Goal: Navigation & Orientation: Find specific page/section

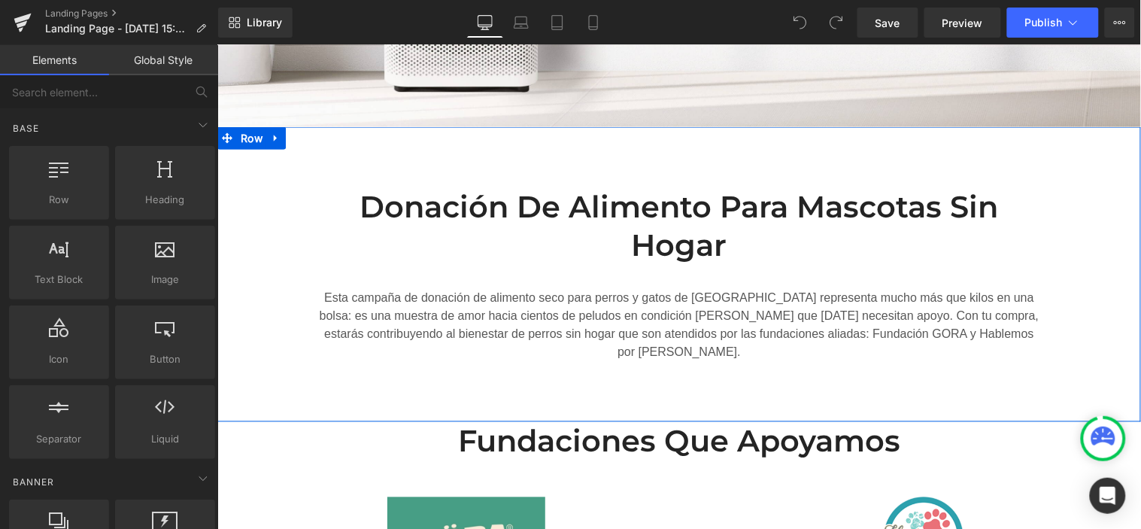
scroll to position [501, 0]
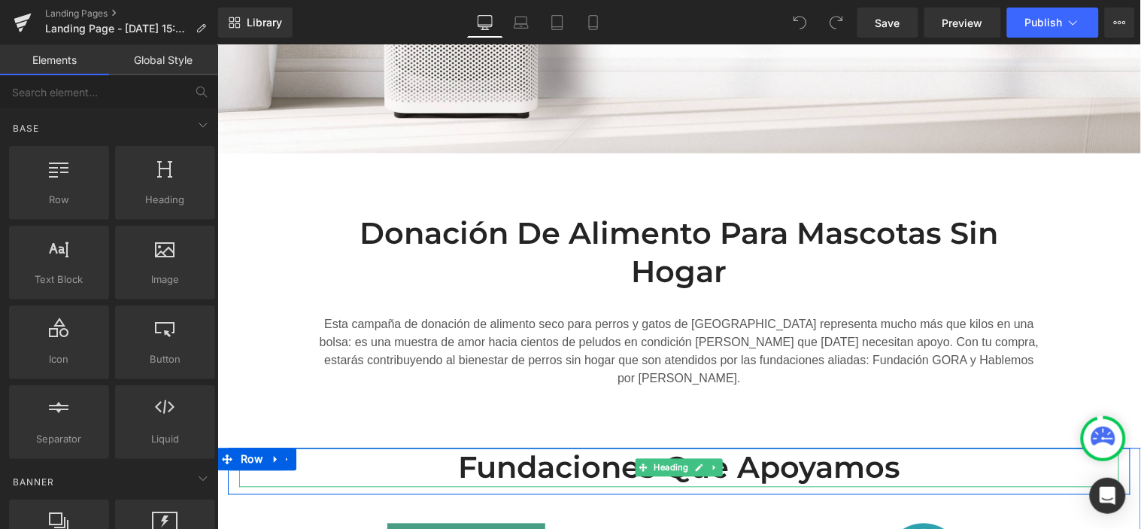
click at [826, 452] on h2 "Fundaciones que apoyamos" at bounding box center [678, 467] width 880 height 39
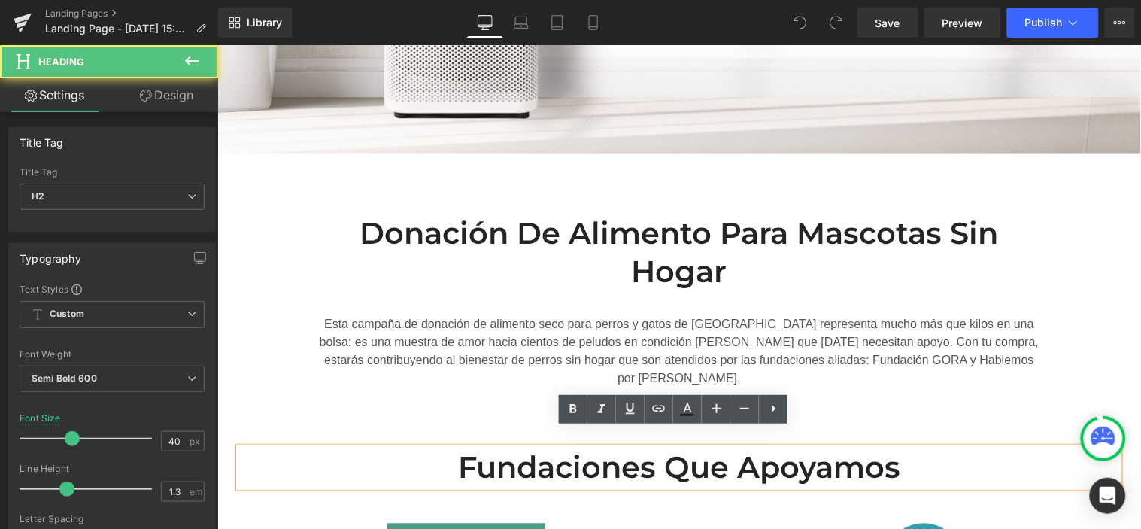
click at [716, 449] on h2 "Fundaciones que apoyamos" at bounding box center [678, 467] width 880 height 39
click at [902, 457] on h2 "Fundaciones que apoyamos" at bounding box center [678, 467] width 880 height 39
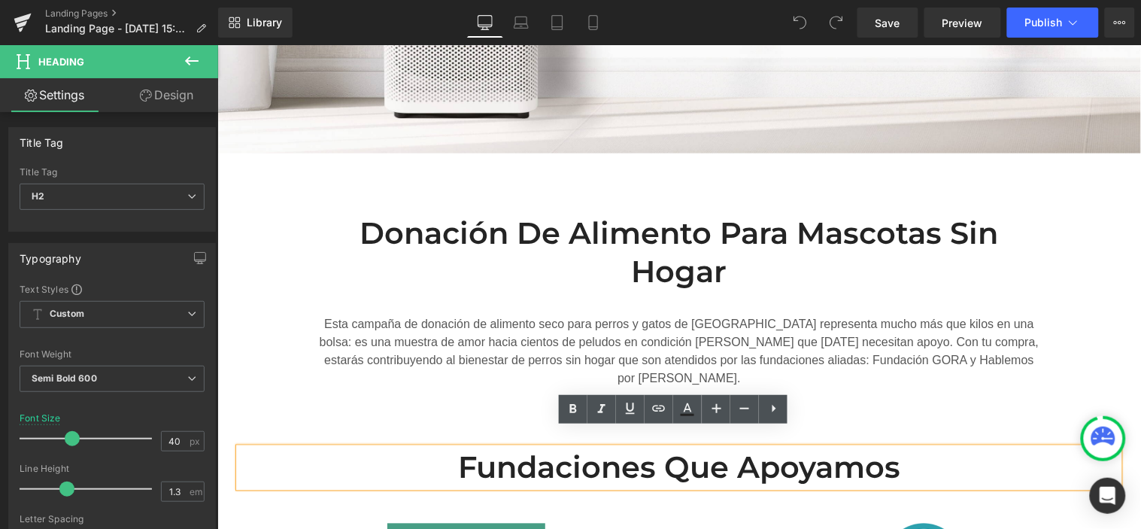
click at [902, 457] on h2 "Fundaciones que apoyamos" at bounding box center [678, 467] width 880 height 39
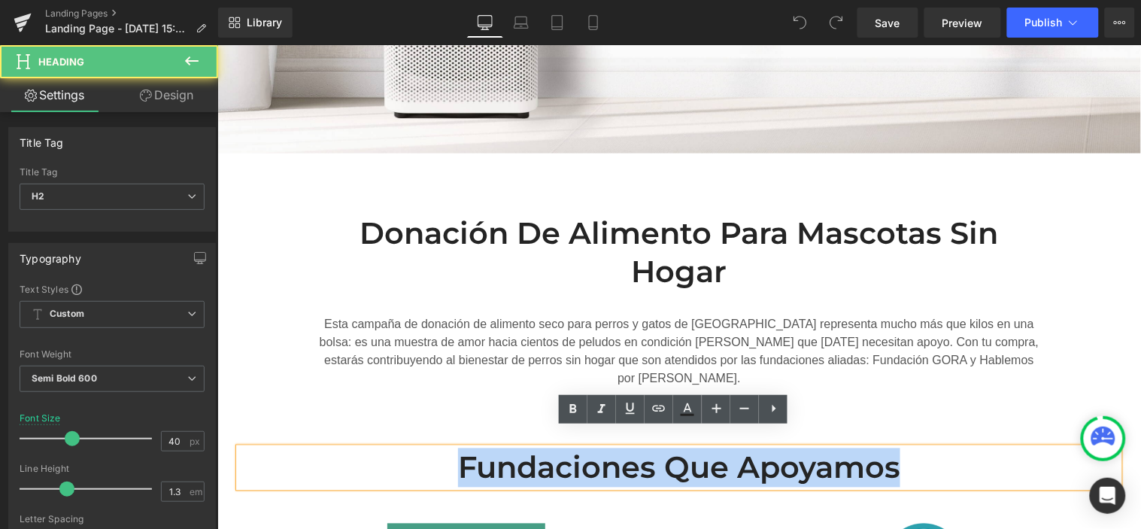
click at [902, 457] on h2 "Fundaciones que apoyamos" at bounding box center [678, 467] width 880 height 39
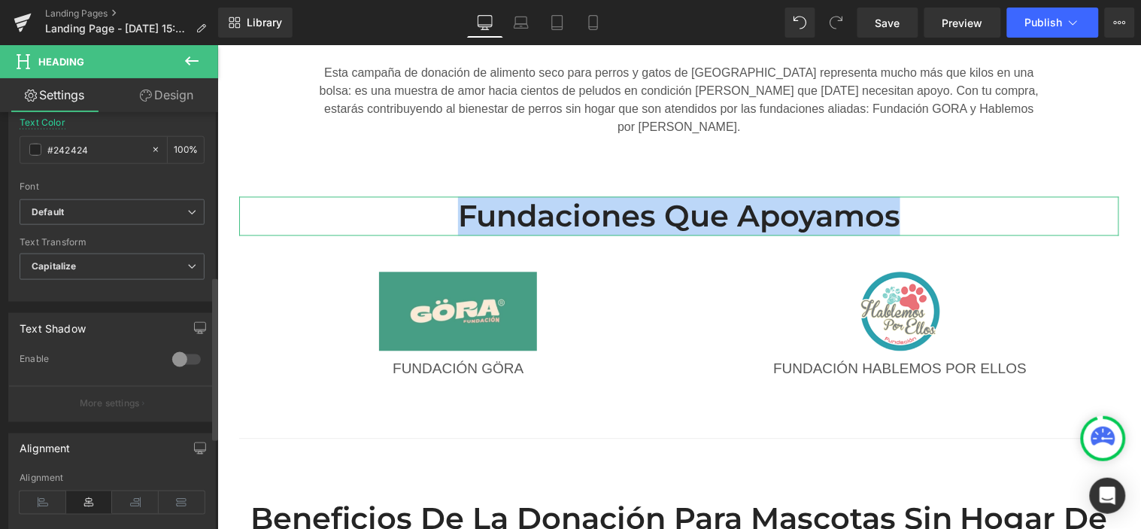
scroll to position [417, 0]
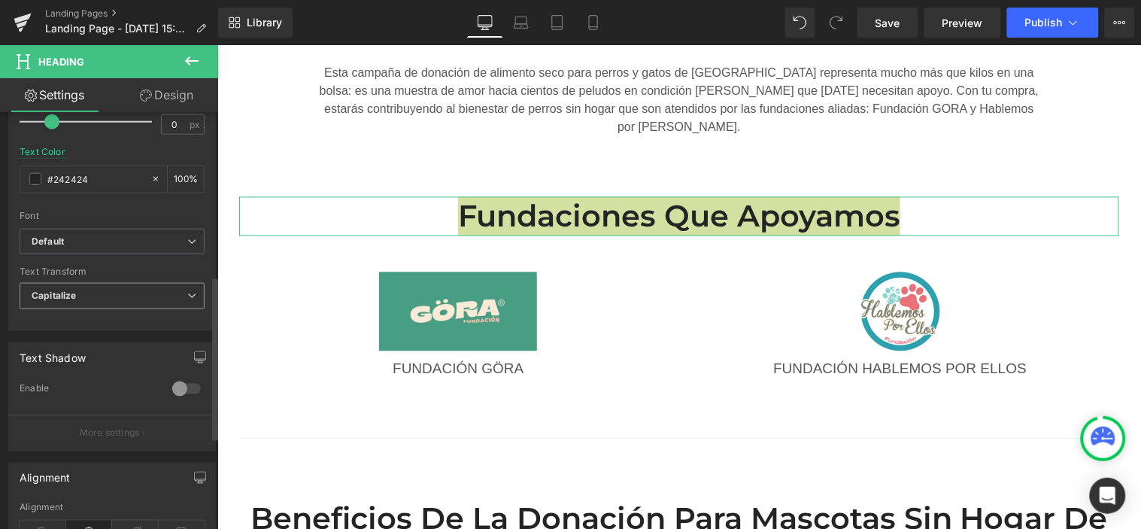
click at [95, 296] on span "Capitalize" at bounding box center [112, 296] width 185 height 26
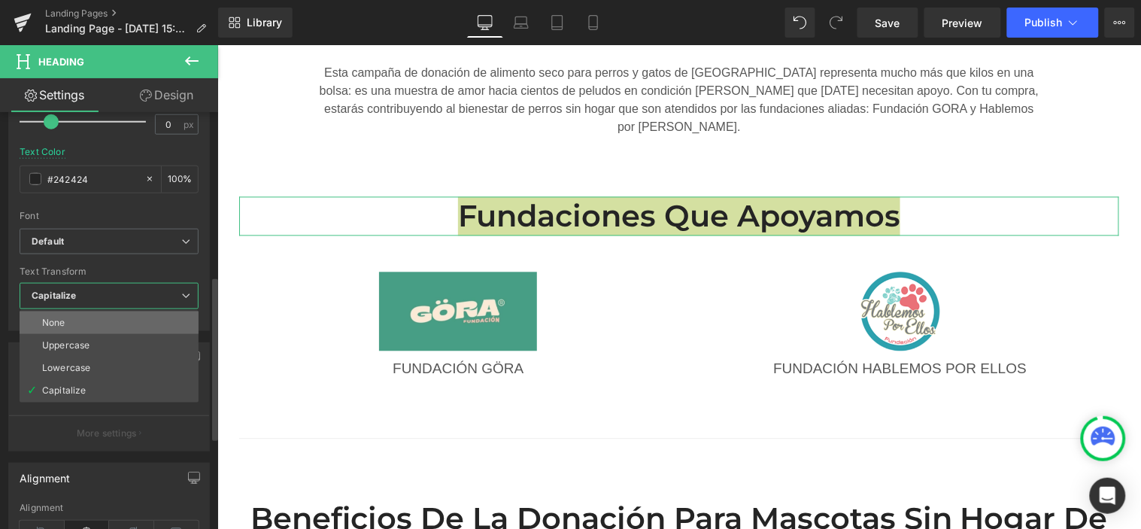
click at [106, 320] on li "None" at bounding box center [109, 322] width 179 height 23
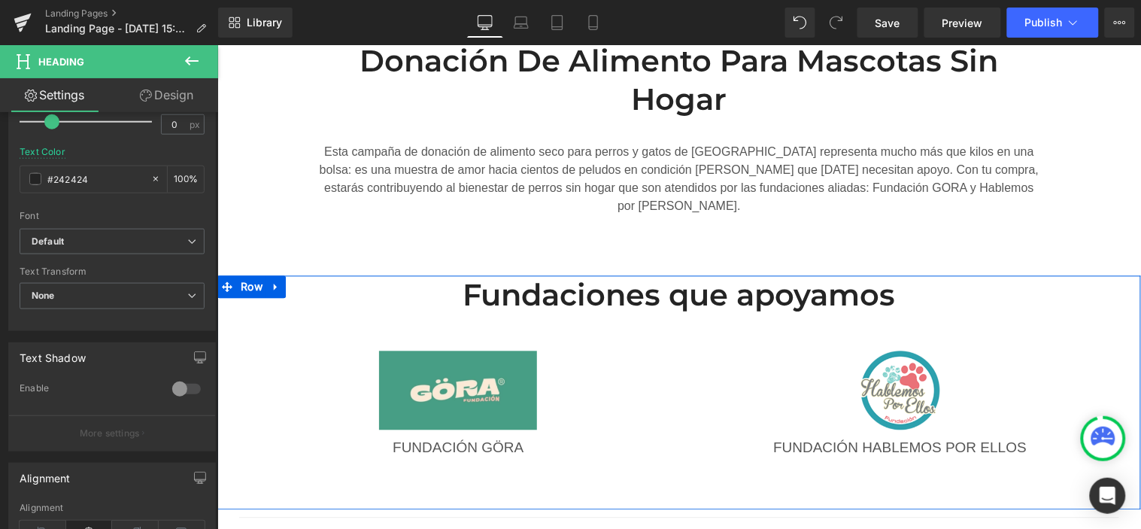
scroll to position [501, 0]
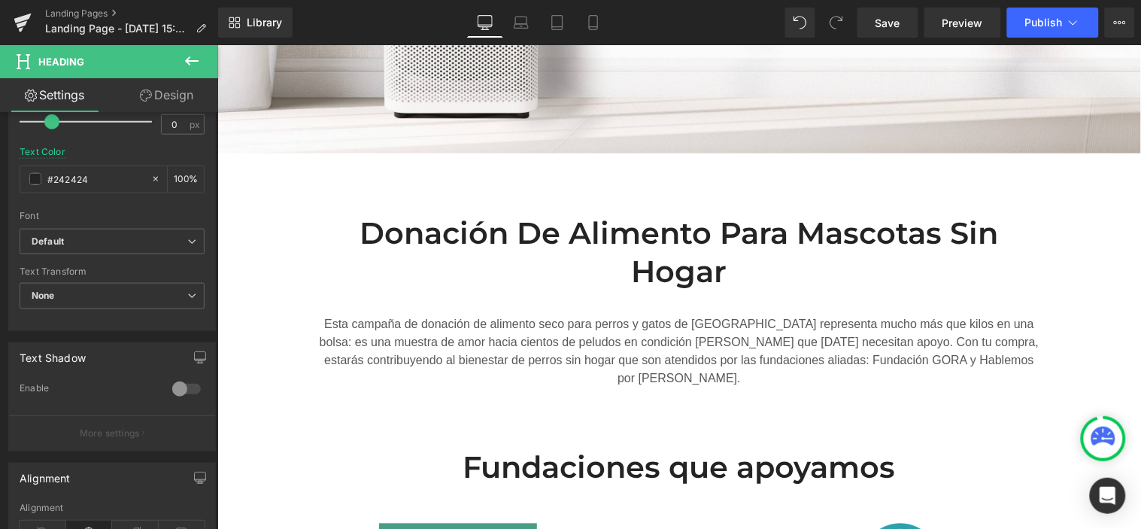
click at [567, 230] on h2 "Donación de alimento para mascotas sin hogar" at bounding box center [679, 252] width 730 height 78
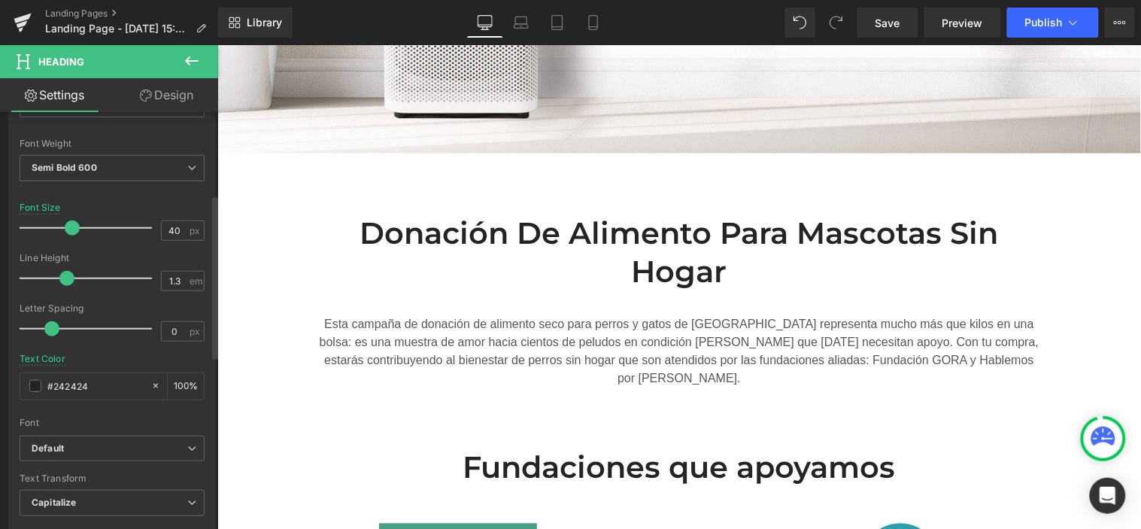
scroll to position [250, 0]
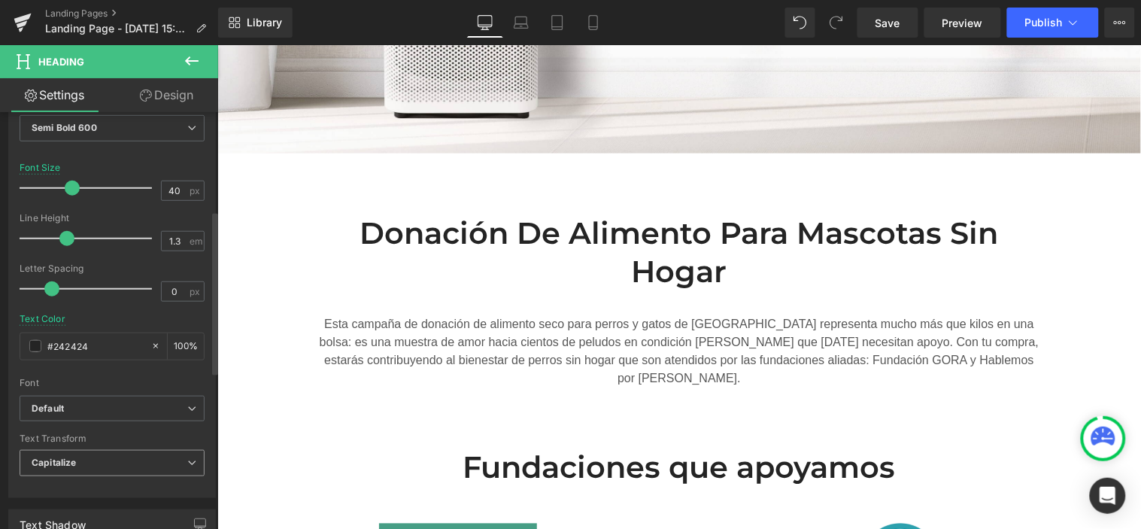
click at [105, 460] on span "Capitalize" at bounding box center [112, 463] width 185 height 26
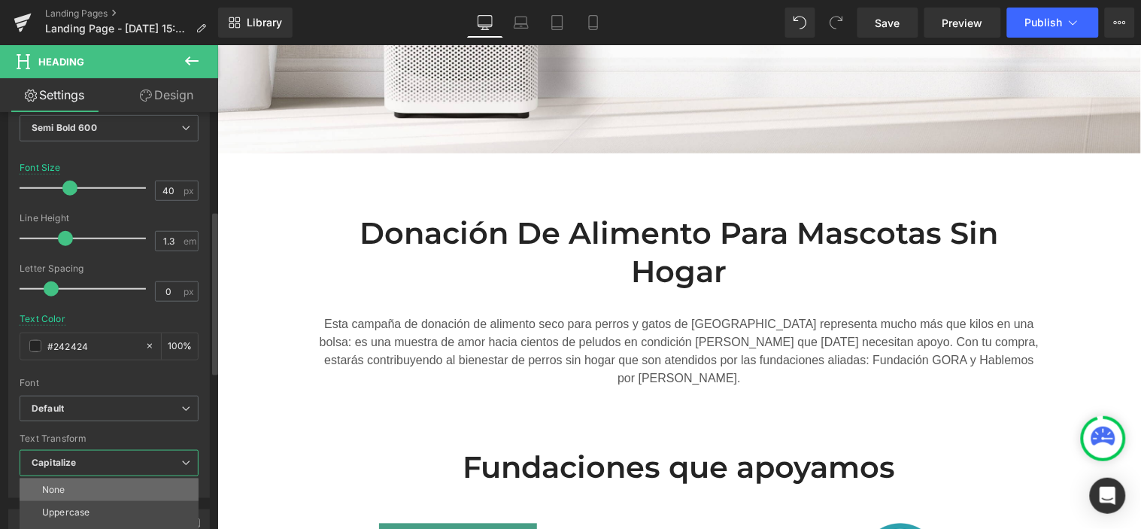
click at [96, 487] on li "None" at bounding box center [109, 489] width 179 height 23
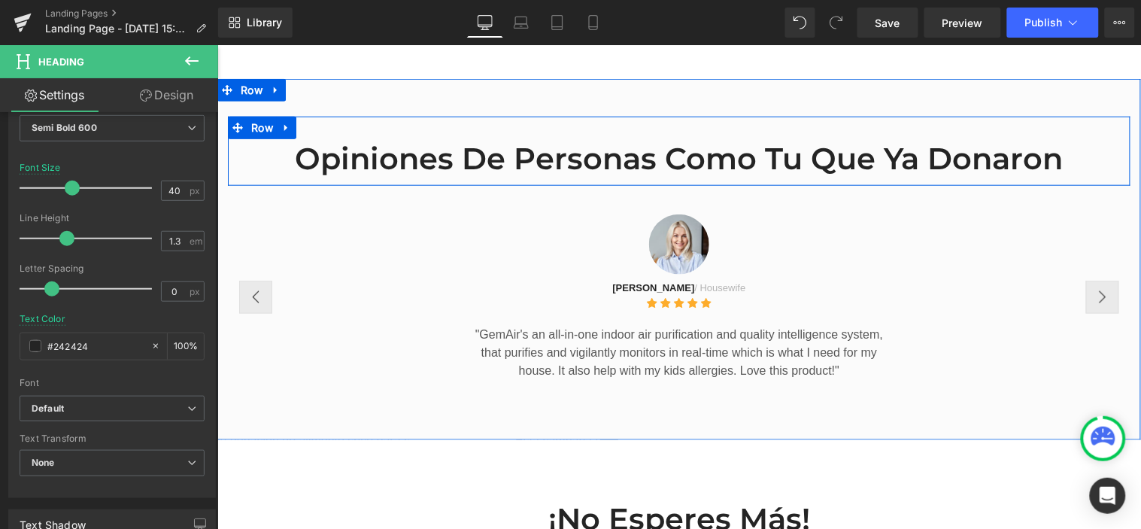
scroll to position [1838, 0]
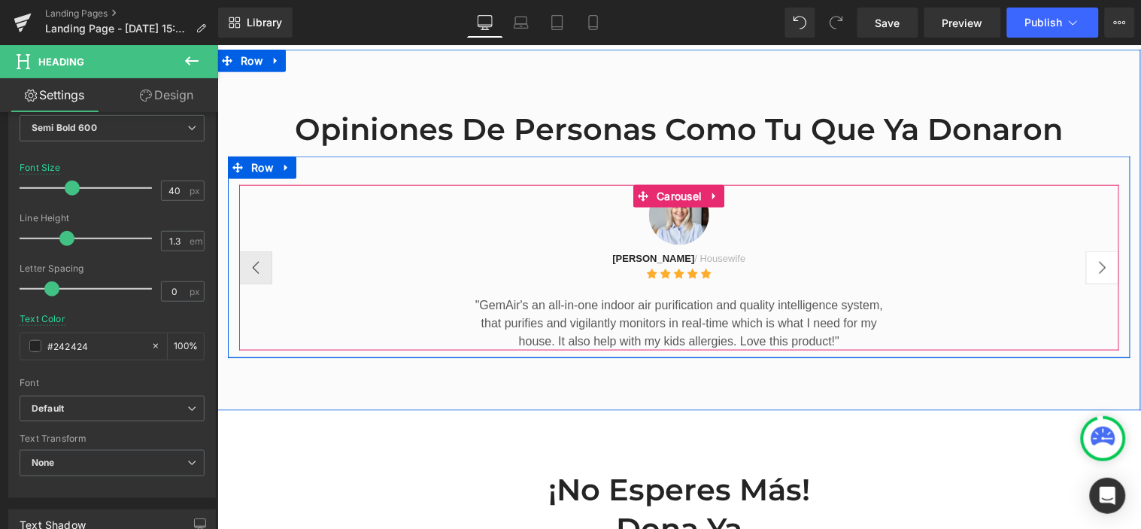
click at [1094, 278] on button "›" at bounding box center [1101, 266] width 33 height 33
click at [1085, 284] on button "›" at bounding box center [1101, 266] width 33 height 33
click at [1098, 284] on button "›" at bounding box center [1101, 266] width 33 height 33
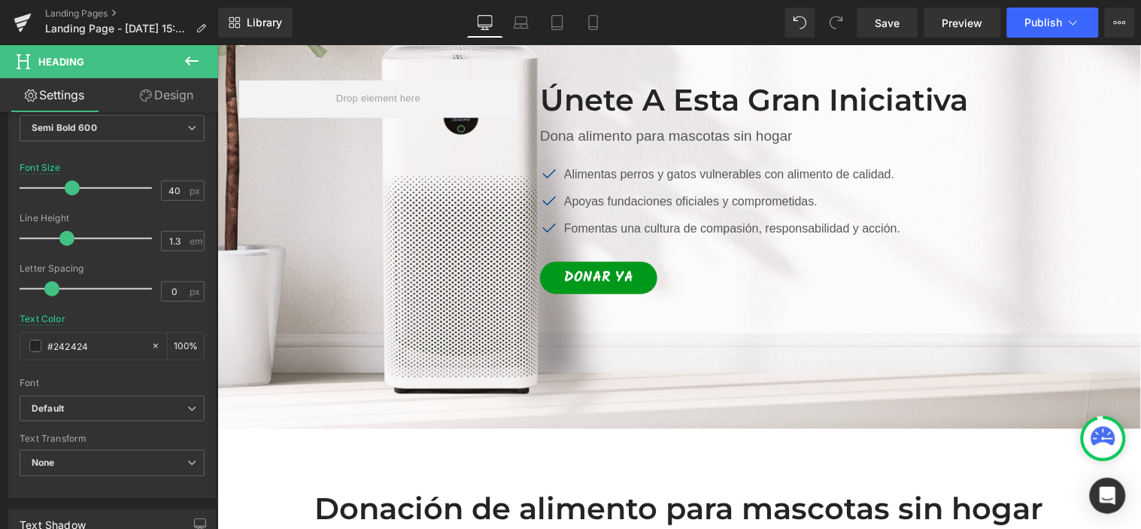
scroll to position [0, 0]
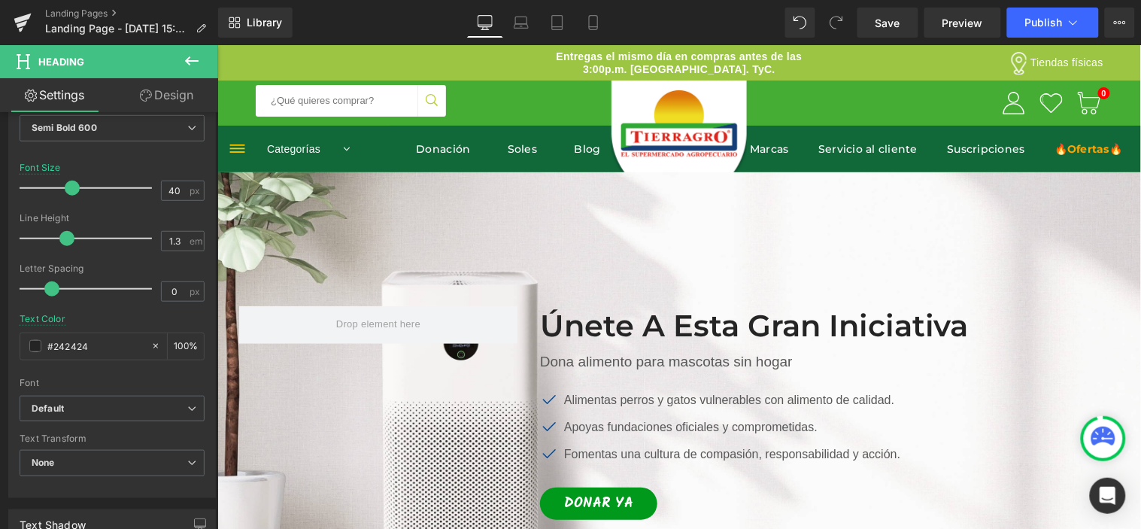
drag, startPoint x: 715, startPoint y: 320, endPoint x: 711, endPoint y: 335, distance: 14.8
click at [715, 320] on h2 "únete a esta gran iniciativa" at bounding box center [828, 324] width 579 height 39
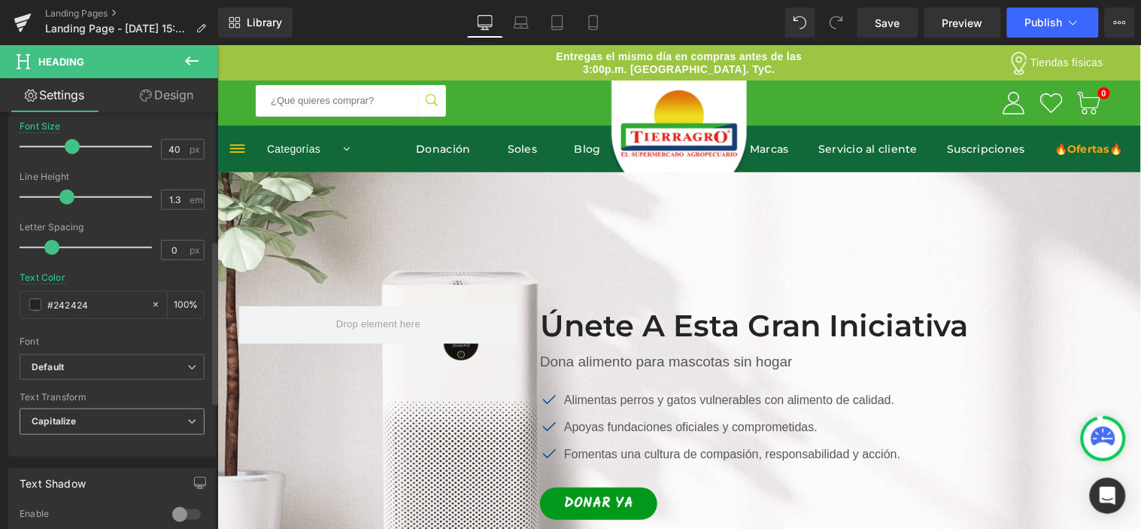
scroll to position [334, 0]
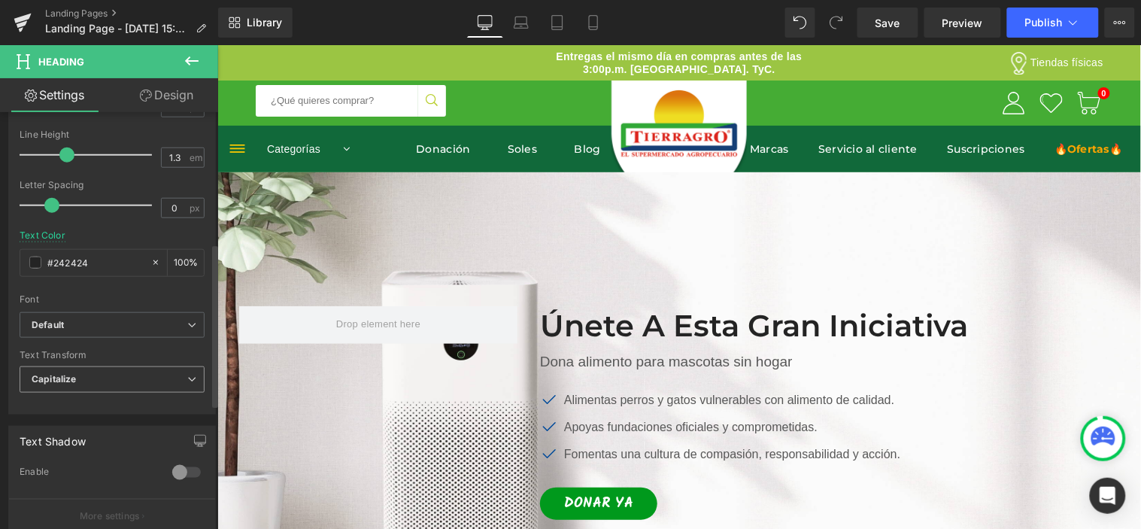
click at [95, 374] on span "Capitalize" at bounding box center [112, 379] width 185 height 26
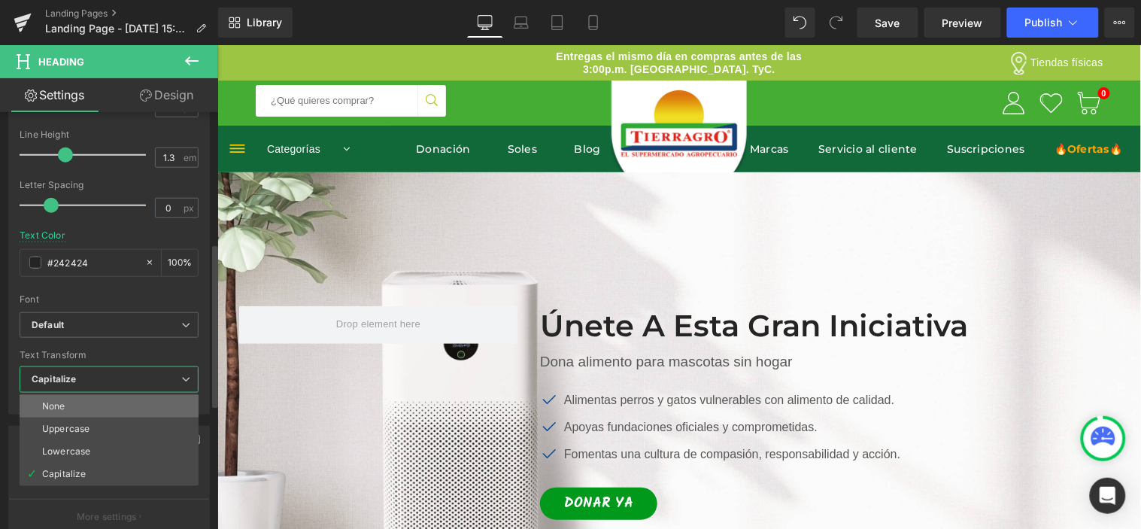
click at [114, 407] on li "None" at bounding box center [109, 406] width 179 height 23
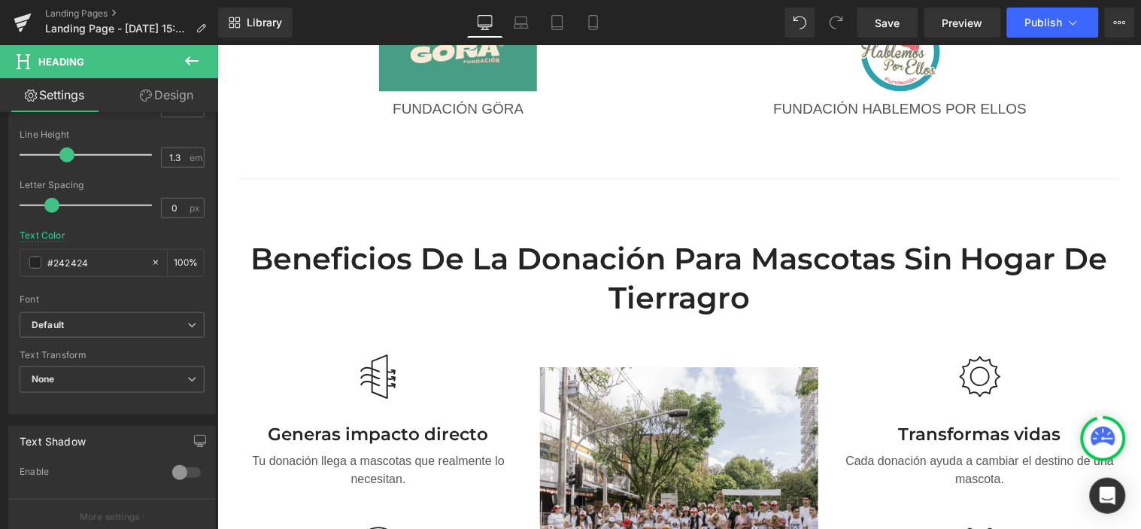
scroll to position [1003, 0]
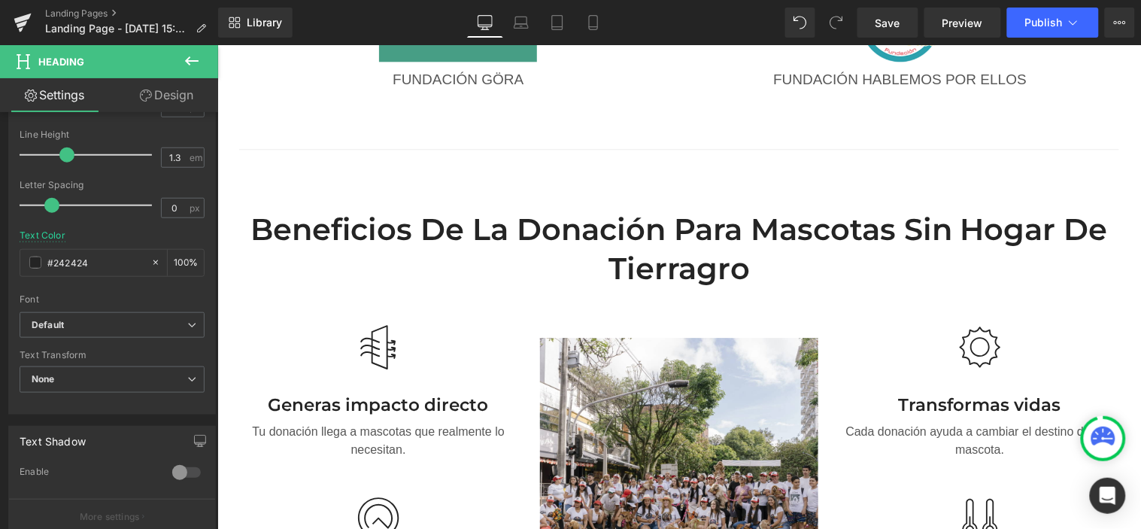
click at [641, 275] on div "Beneficios de la donación para mascotas sin hogar de tierragro Heading" at bounding box center [678, 248] width 880 height 78
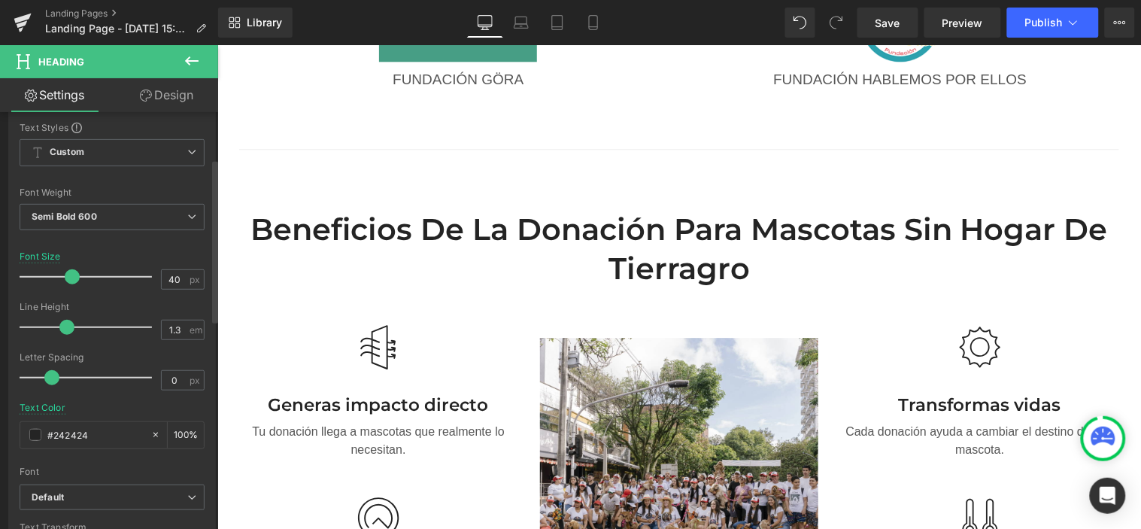
scroll to position [167, 0]
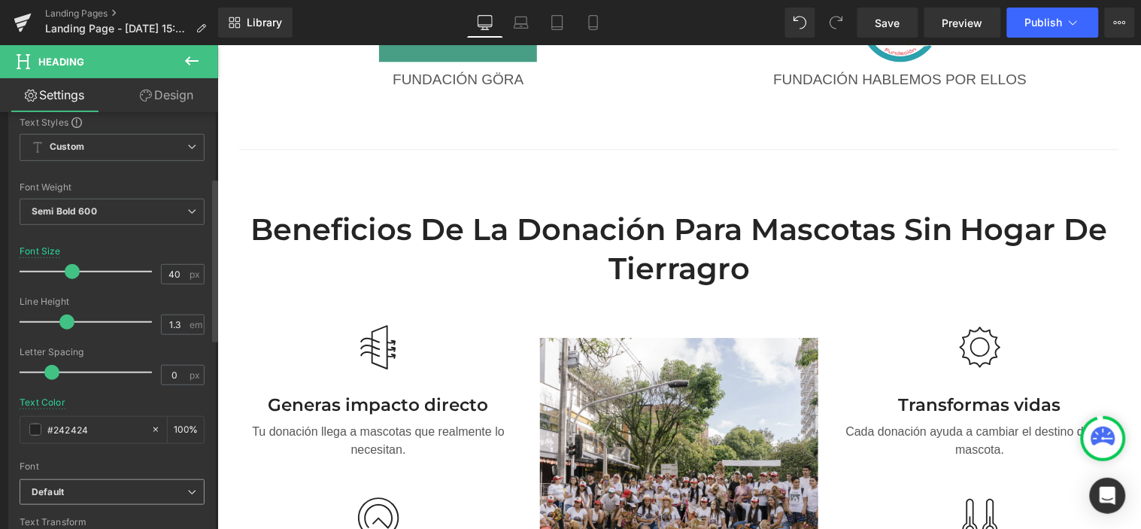
click at [95, 487] on b "Default" at bounding box center [110, 492] width 156 height 13
click at [93, 486] on b "Default" at bounding box center [107, 492] width 150 height 13
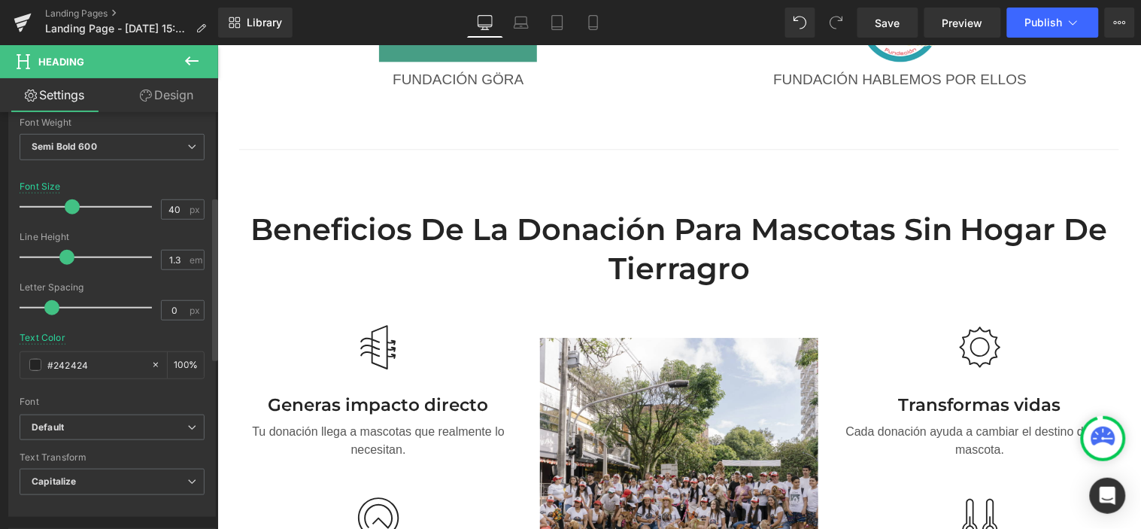
scroll to position [334, 0]
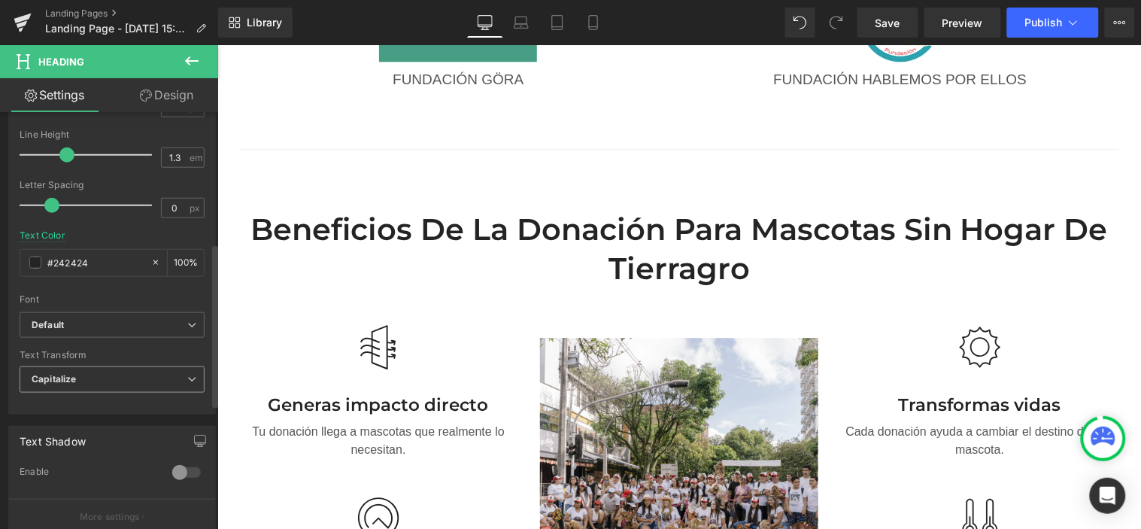
click at [117, 378] on span "Capitalize" at bounding box center [112, 379] width 185 height 26
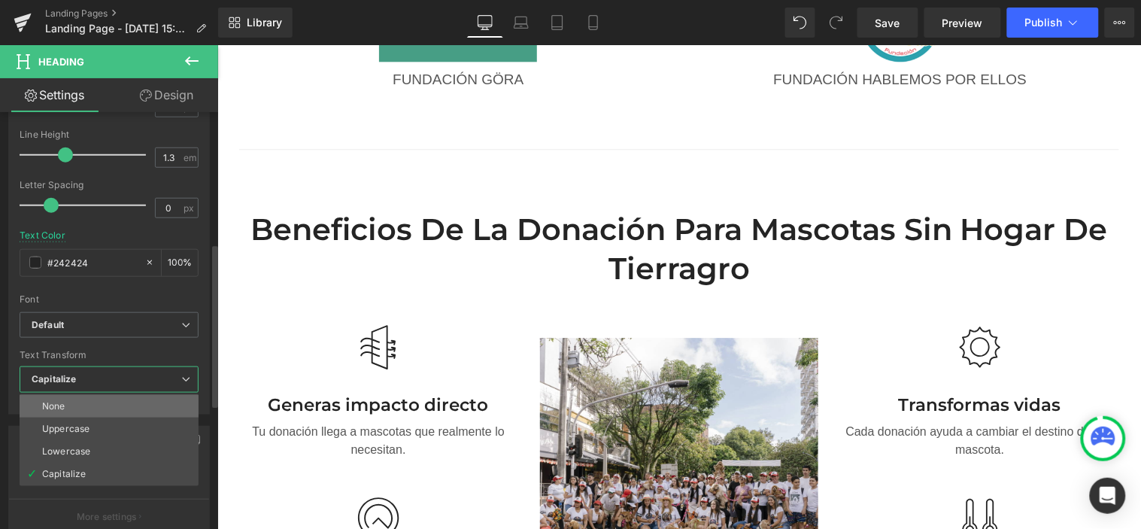
drag, startPoint x: 107, startPoint y: 399, endPoint x: 235, endPoint y: 281, distance: 174.1
click at [107, 399] on li "None" at bounding box center [109, 406] width 179 height 23
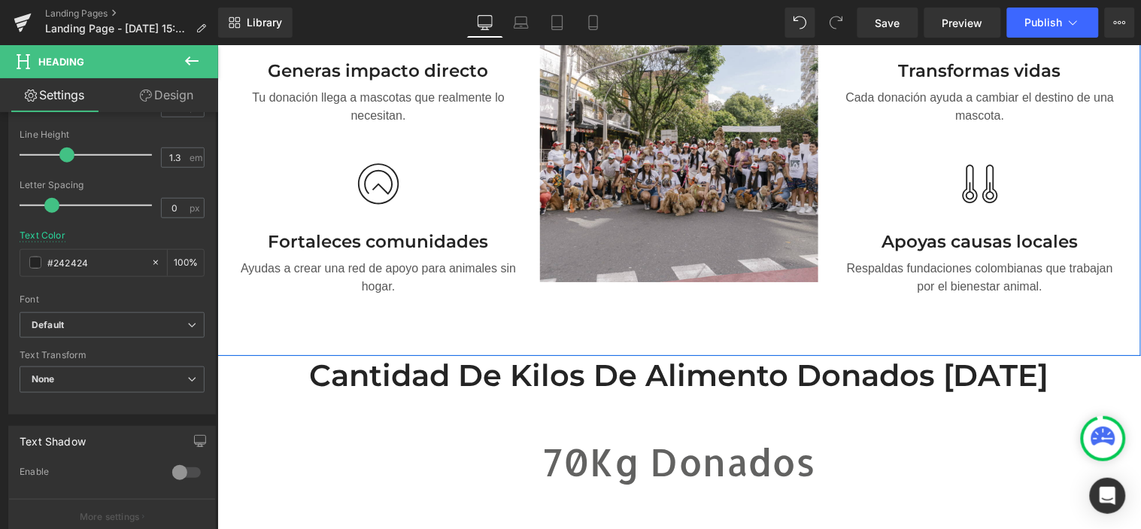
scroll to position [1588, 0]
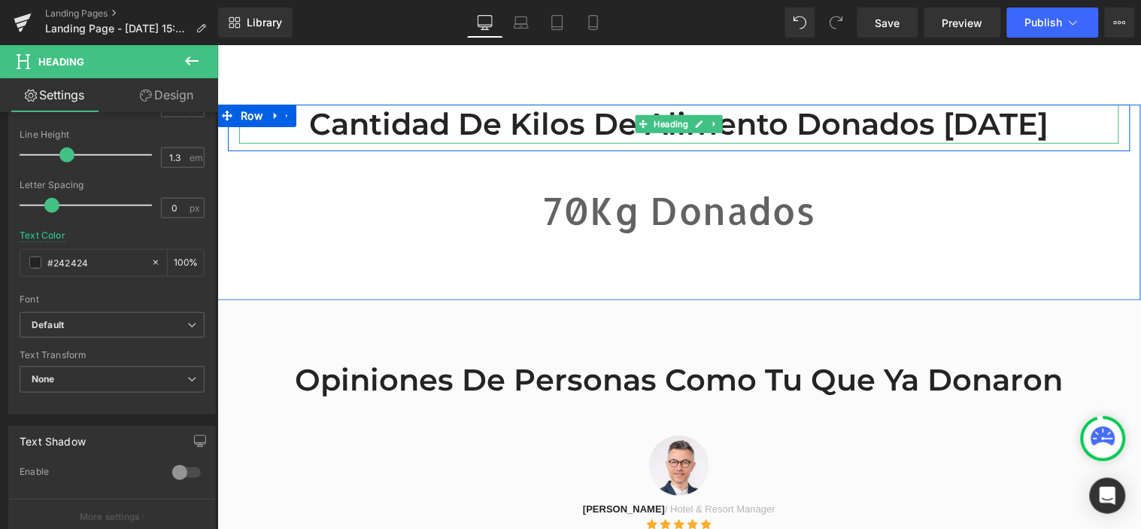
click at [524, 135] on h2 "Cantidad de kilos de alimento donados [DATE]" at bounding box center [678, 123] width 880 height 39
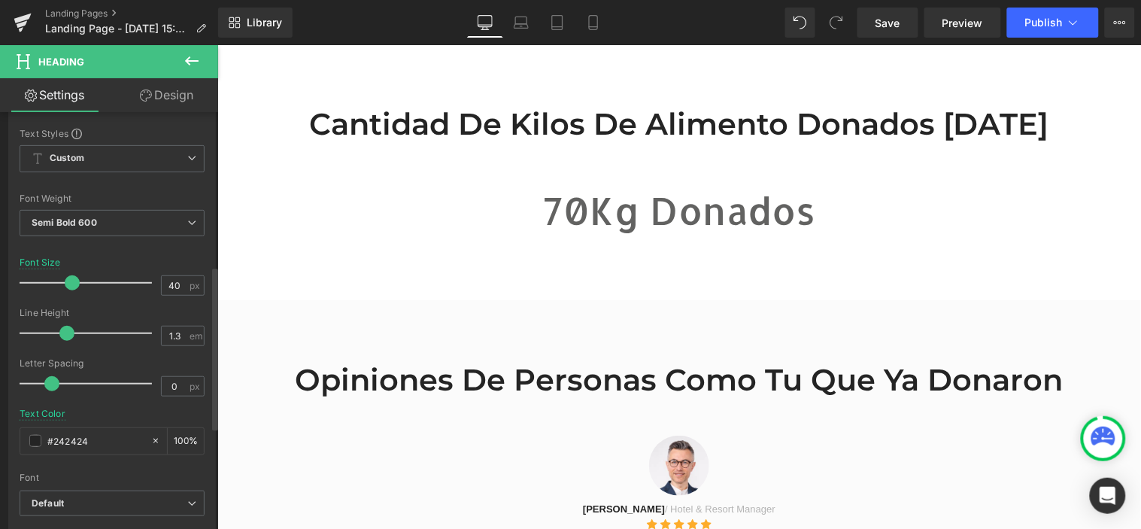
scroll to position [417, 0]
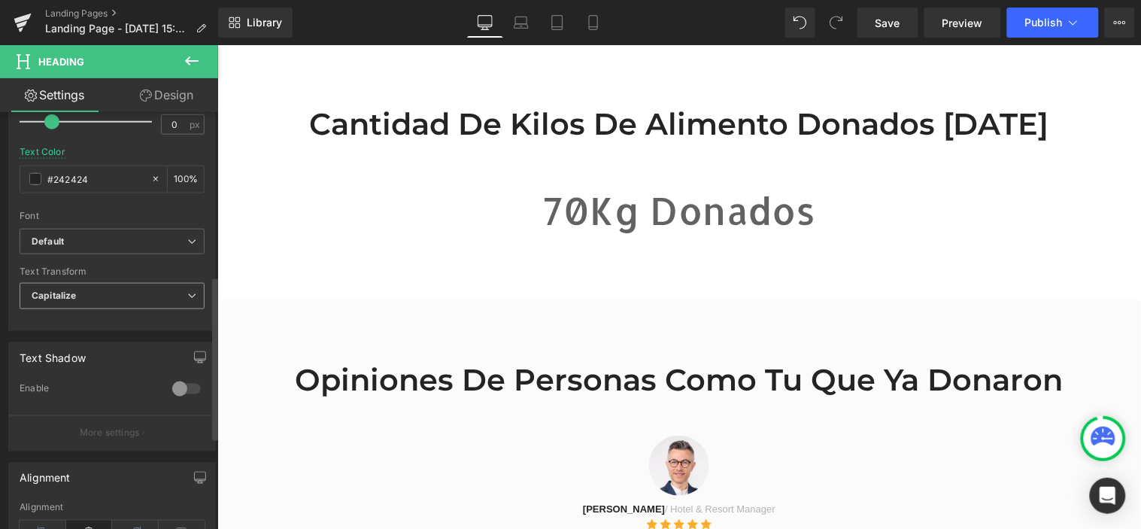
click at [167, 284] on span "Capitalize" at bounding box center [112, 296] width 185 height 26
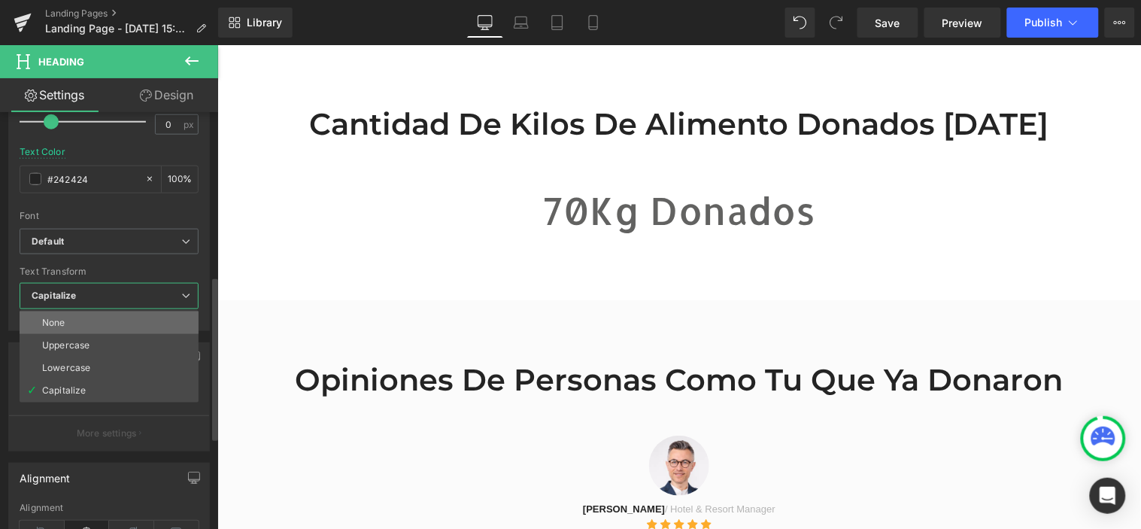
click at [147, 322] on li "None" at bounding box center [109, 322] width 179 height 23
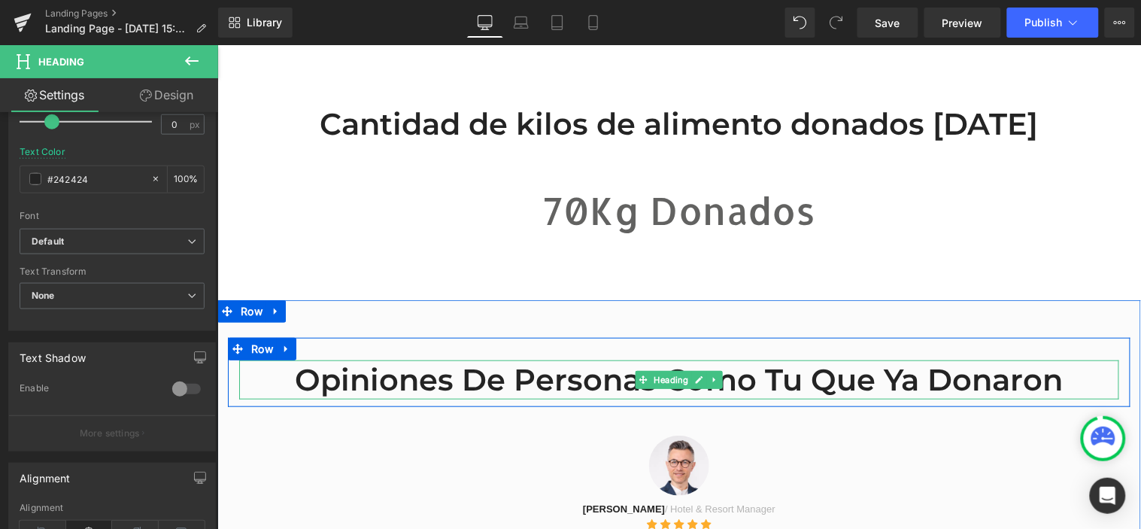
click at [372, 392] on h2 "Opiniones de personas como tu que ya donaron" at bounding box center [678, 379] width 880 height 39
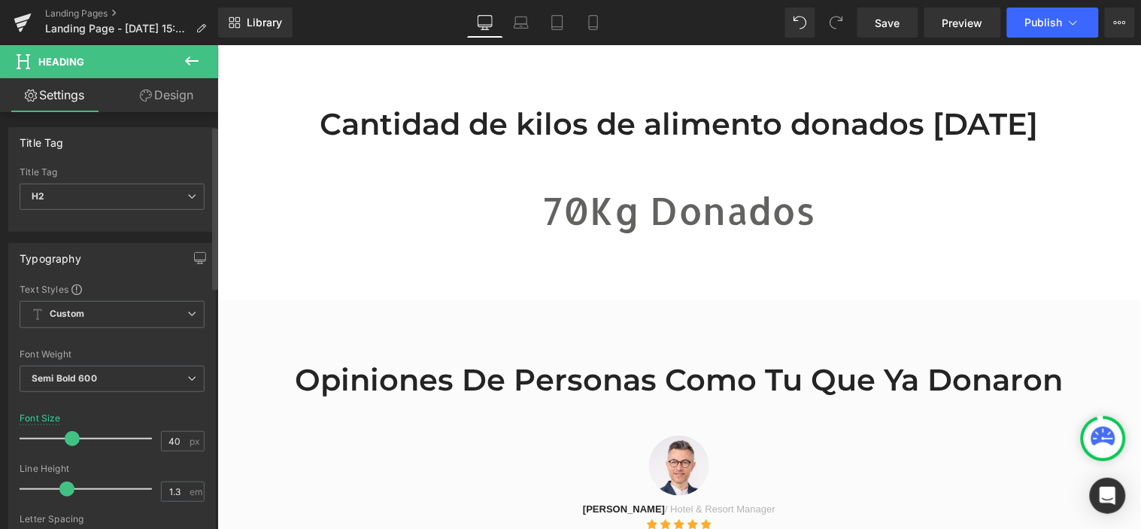
scroll to position [334, 0]
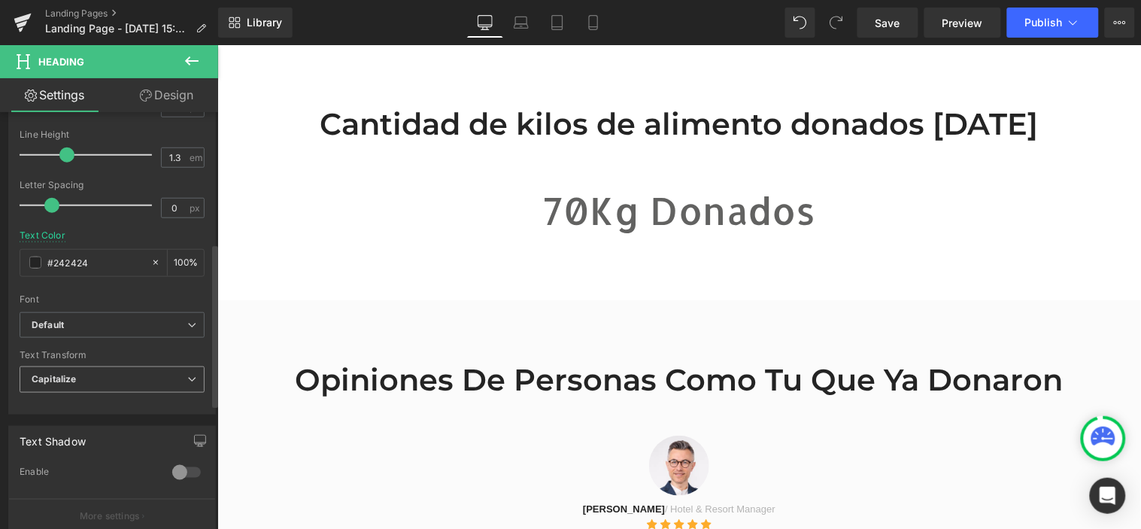
click at [165, 382] on span "Capitalize" at bounding box center [112, 379] width 185 height 26
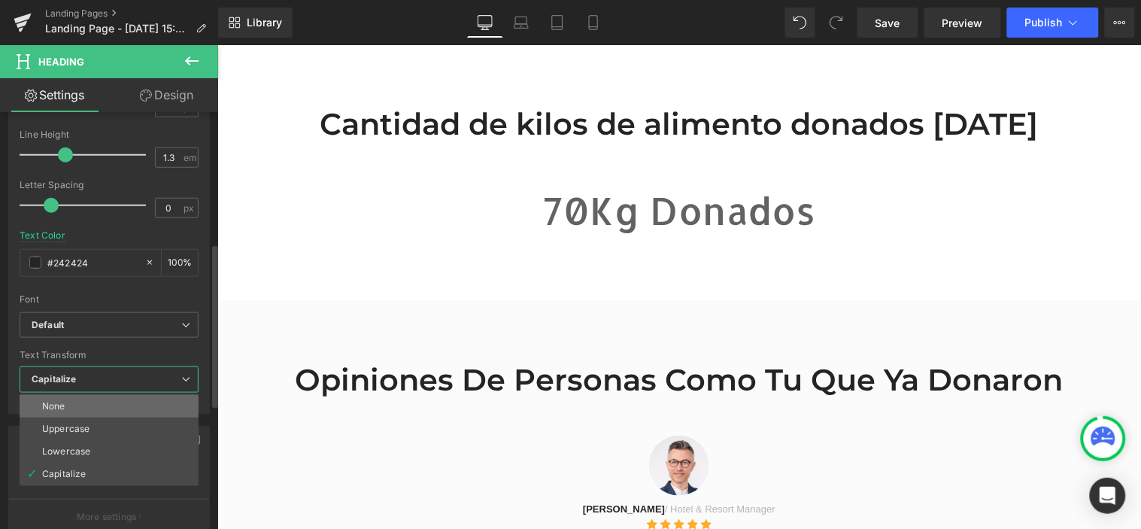
click at [150, 409] on li "None" at bounding box center [109, 406] width 179 height 23
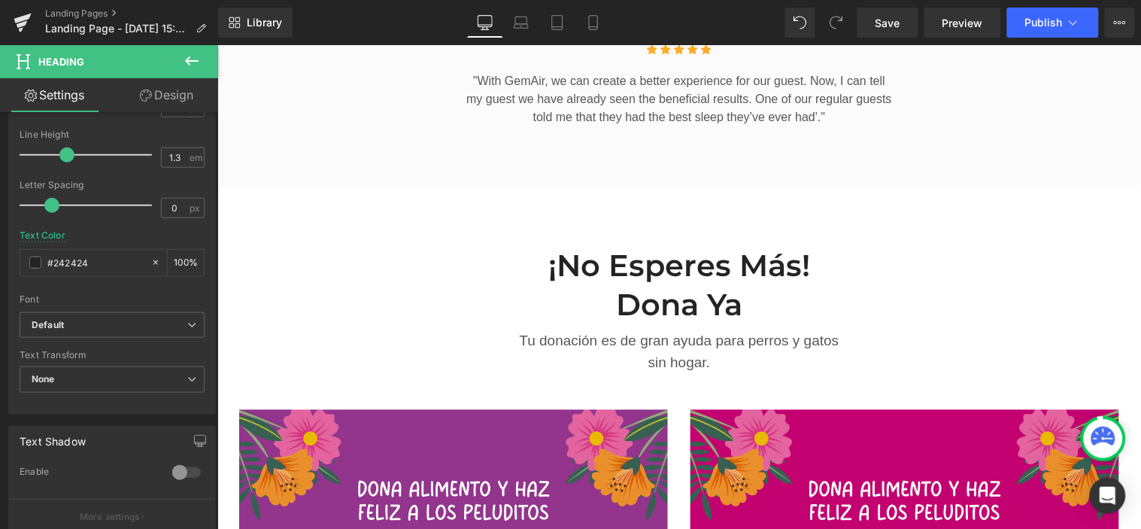
scroll to position [2172, 0]
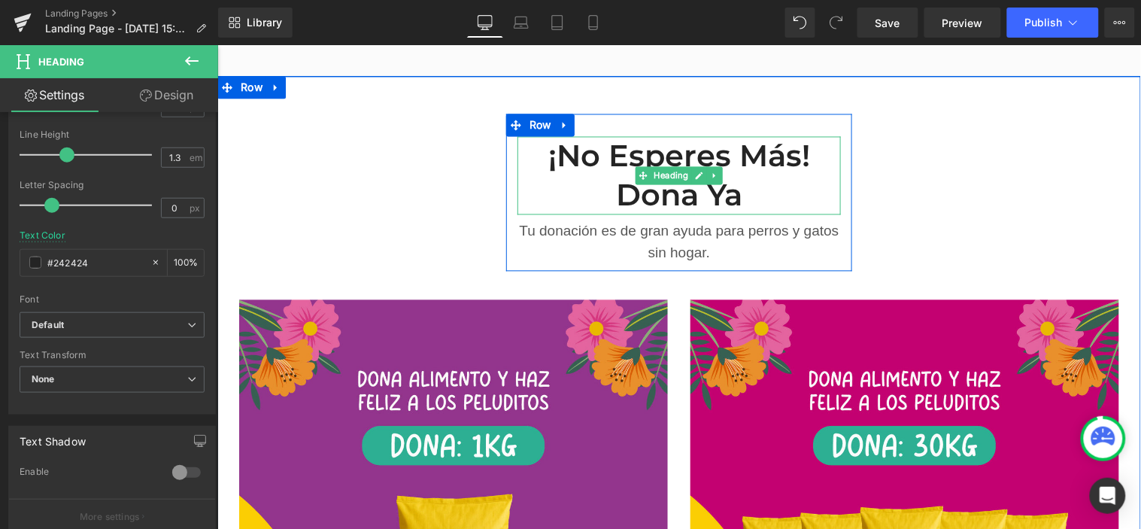
click at [636, 174] on h2 "¡No esperes más! dona ya" at bounding box center [678, 175] width 323 height 78
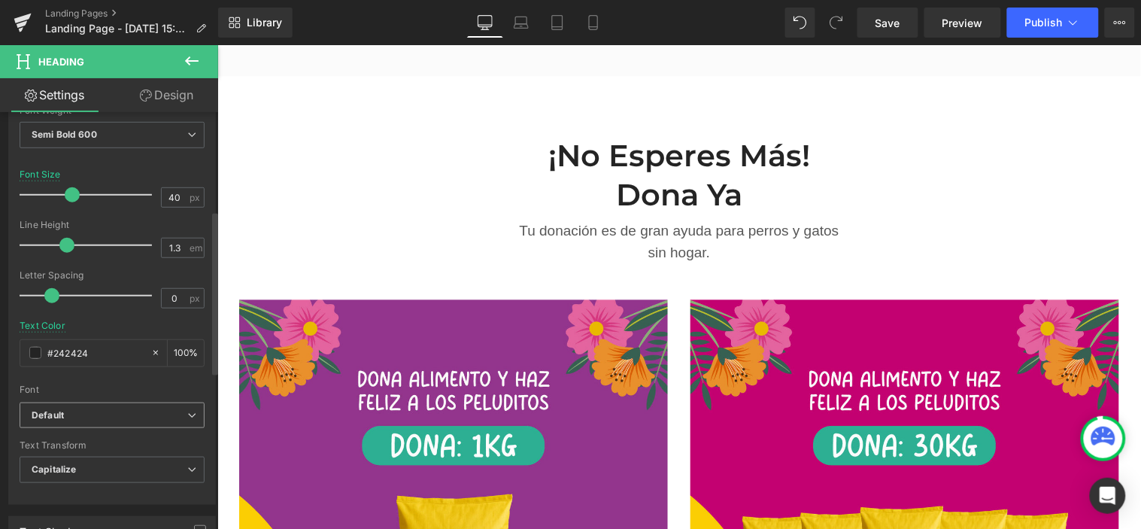
scroll to position [250, 0]
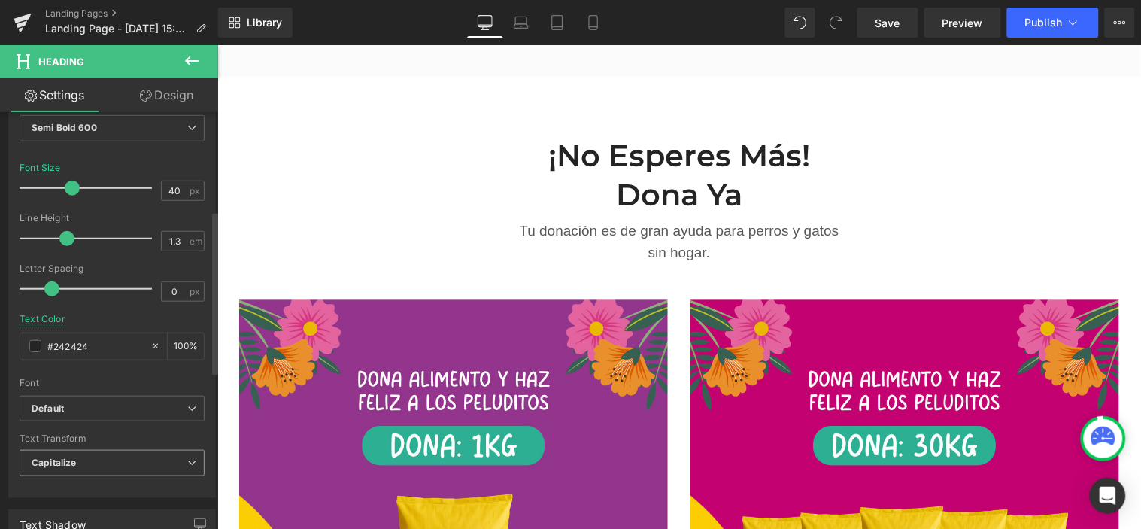
click at [133, 463] on span "Capitalize" at bounding box center [112, 463] width 185 height 26
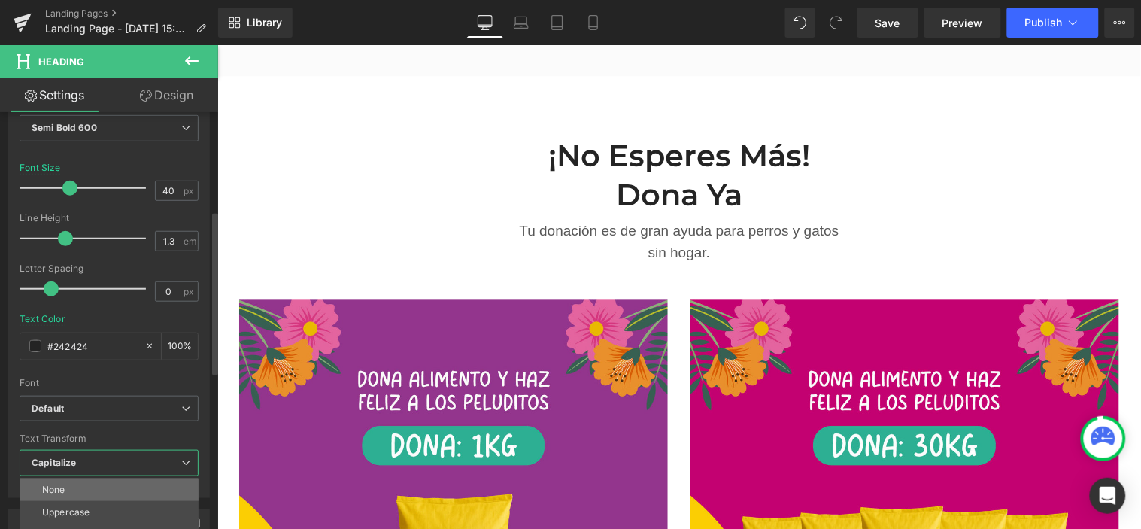
click at [110, 480] on li "None" at bounding box center [109, 489] width 179 height 23
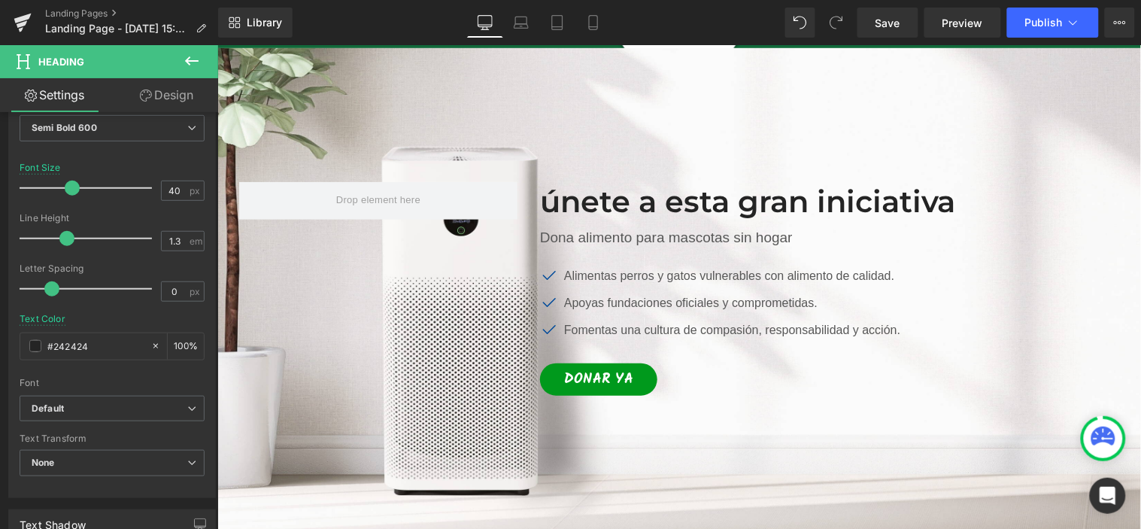
scroll to position [0, 0]
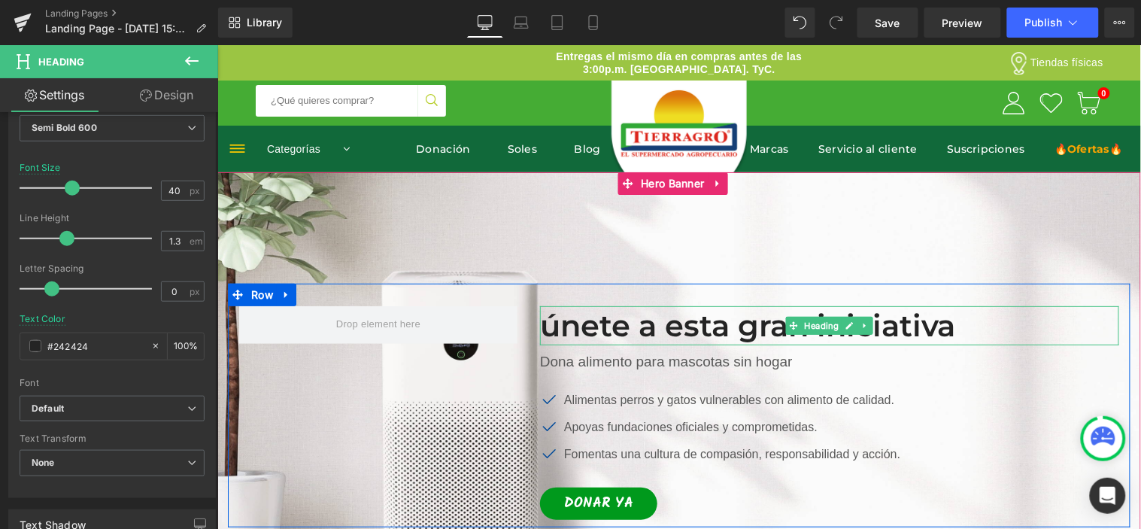
drag, startPoint x: 552, startPoint y: 330, endPoint x: 612, endPoint y: 341, distance: 61.1
click at [551, 330] on h2 "únete a esta gran iniciativa" at bounding box center [828, 324] width 579 height 39
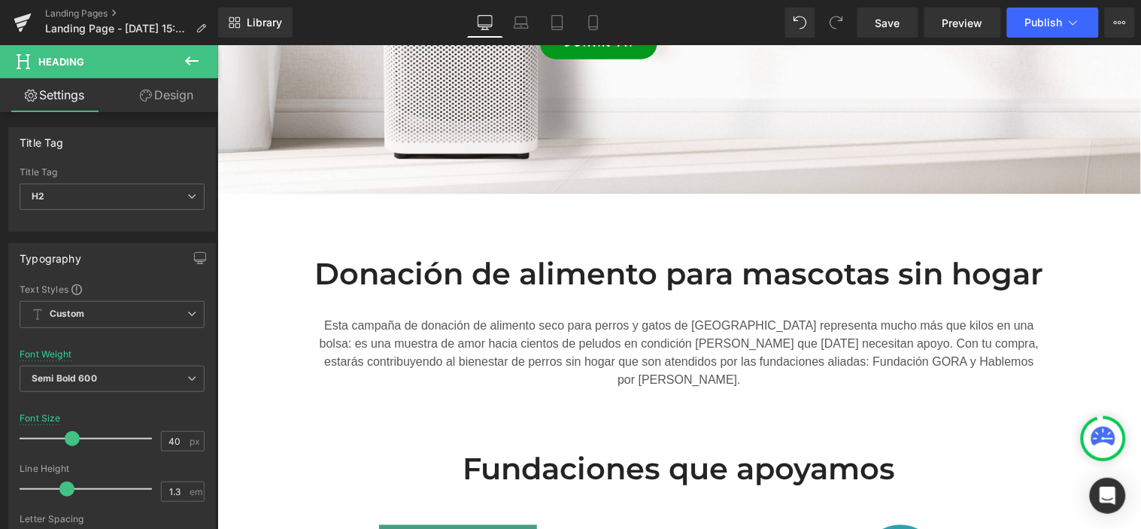
scroll to position [417, 0]
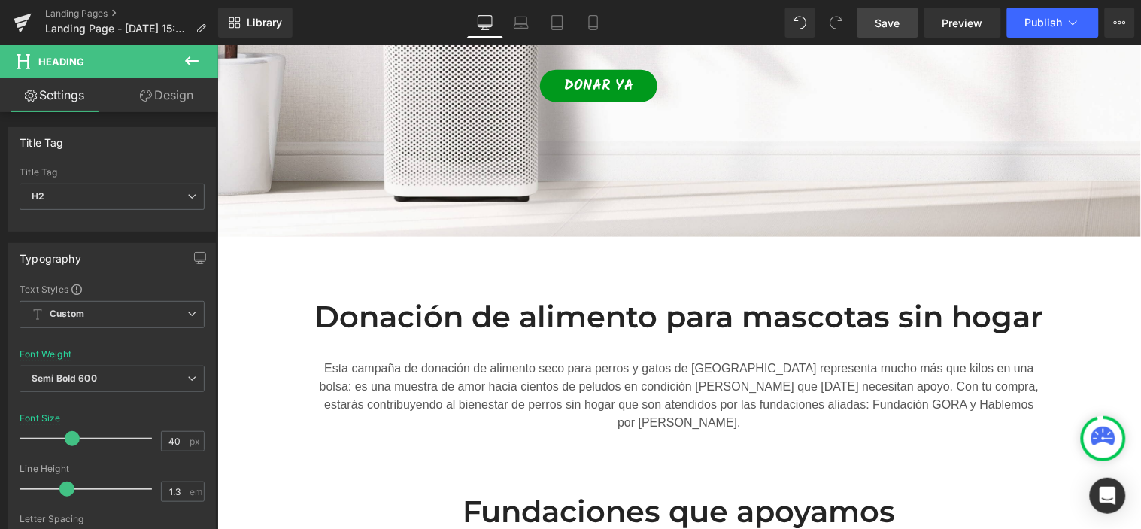
click at [899, 28] on span "Save" at bounding box center [888, 23] width 25 height 16
